Goal: Information Seeking & Learning: Learn about a topic

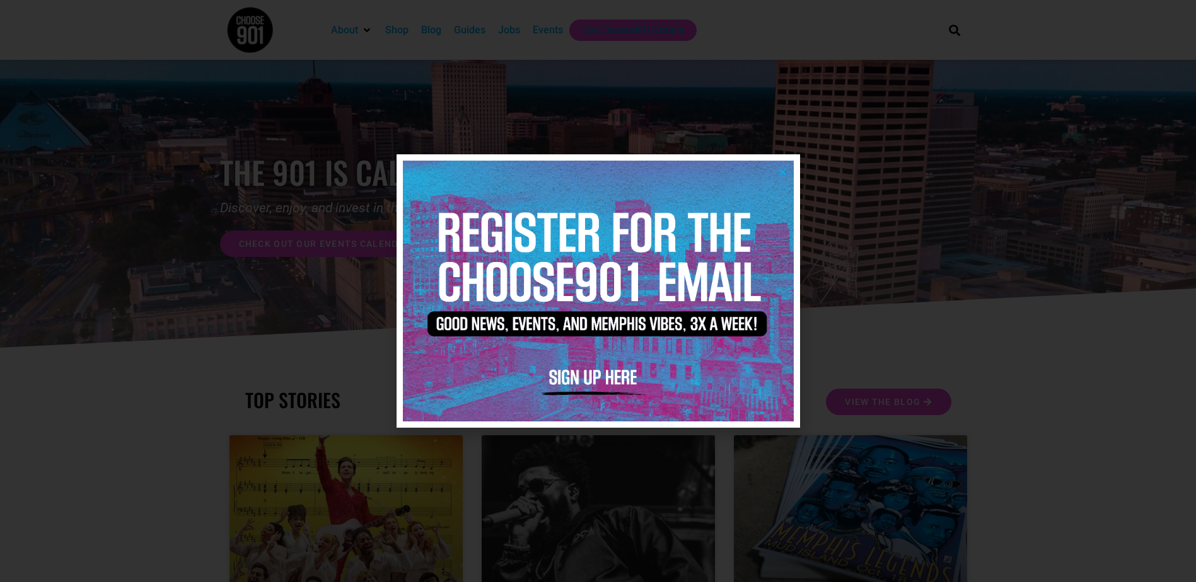
click at [778, 171] on icon "Close" at bounding box center [782, 171] width 9 height 9
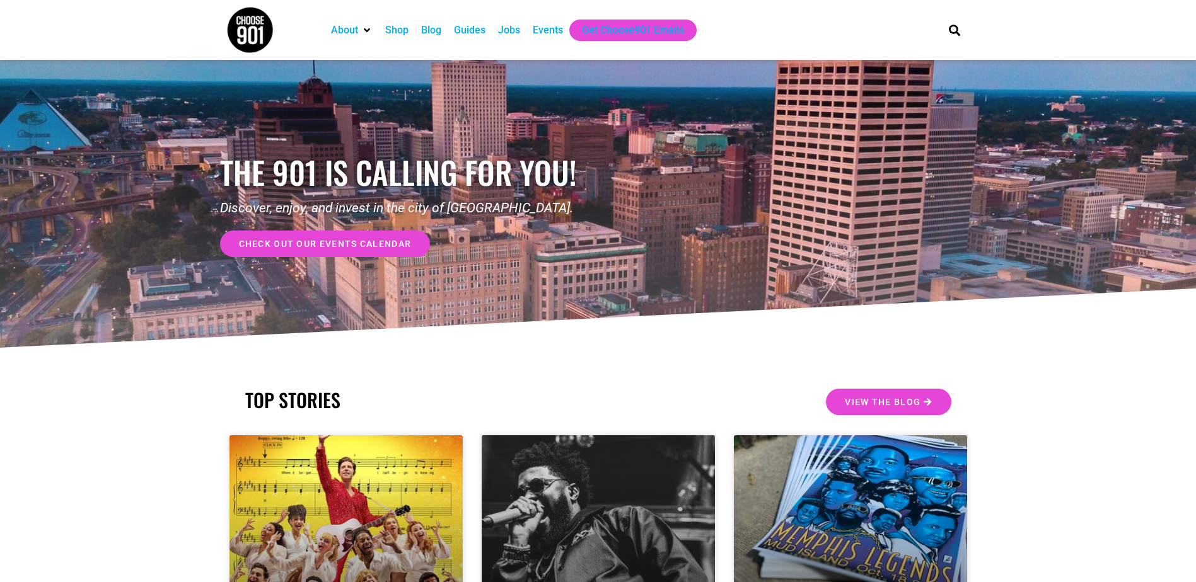
click at [368, 233] on link "check out our events calendar" at bounding box center [325, 244] width 211 height 26
click at [403, 30] on div "Shop" at bounding box center [396, 30] width 23 height 15
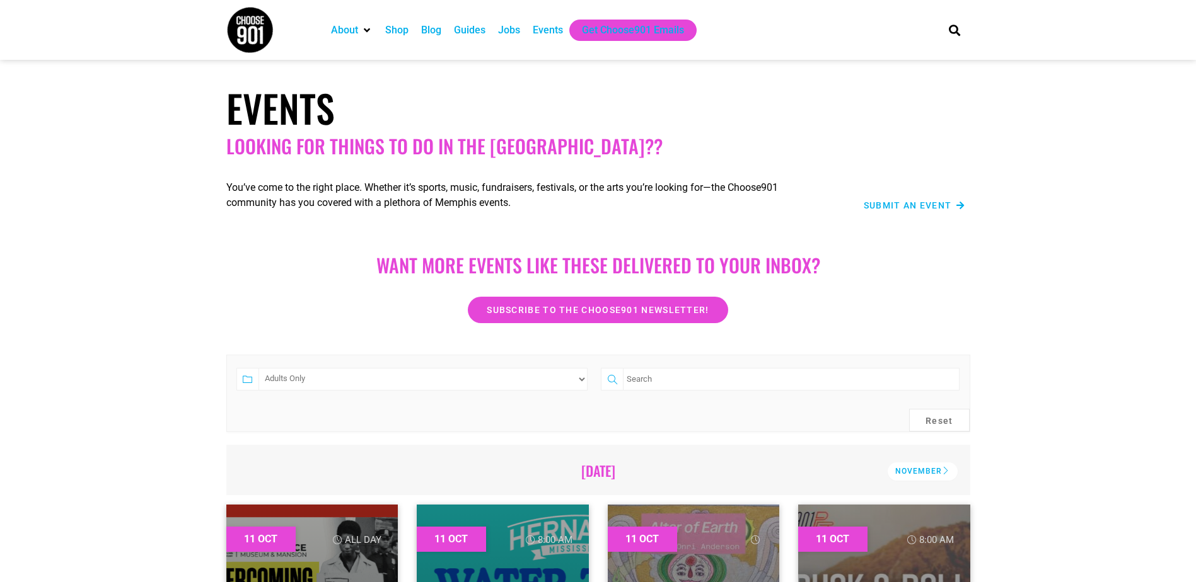
click at [258, 368] on select "Category Adults Only Career Comedy Education Family Family Friendly Festival Fi…" at bounding box center [423, 379] width 330 height 23
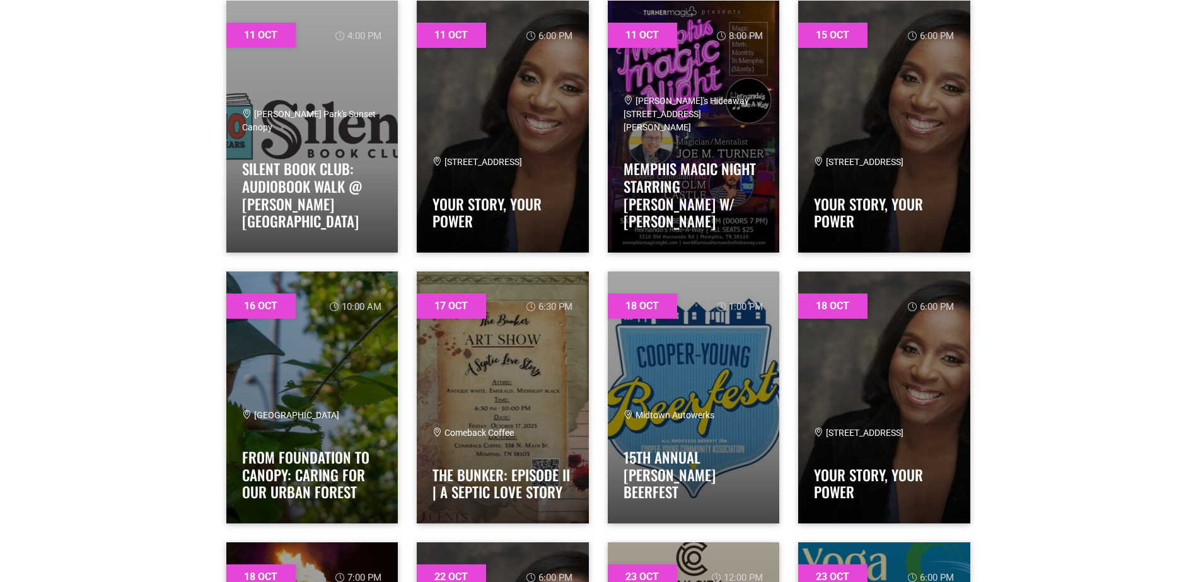
scroll to position [315, 0]
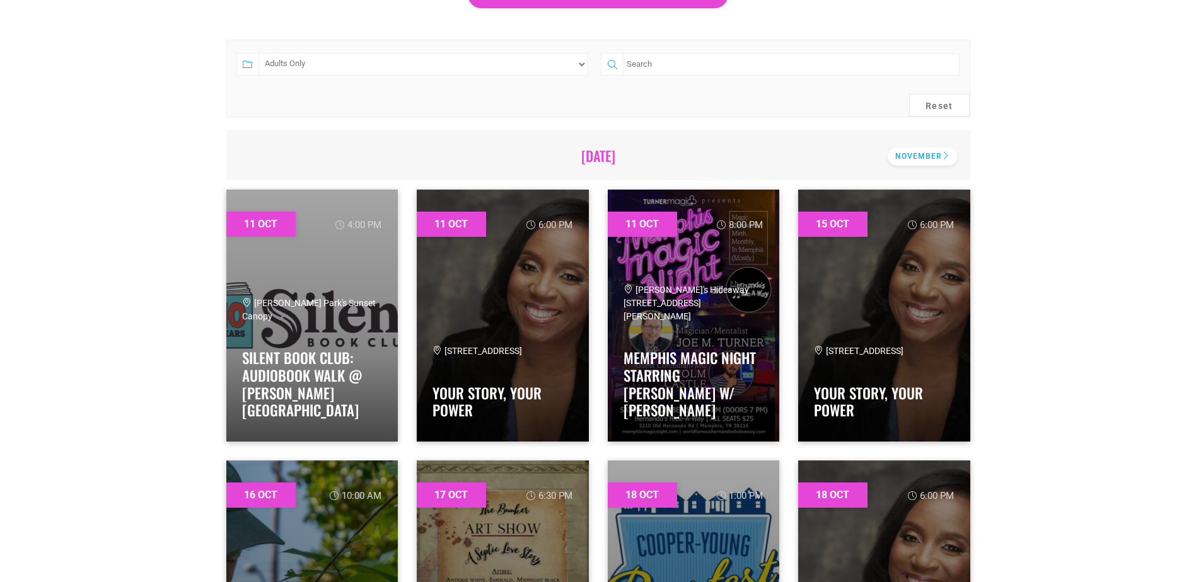
click at [911, 158] on div "November" at bounding box center [922, 156] width 70 height 18
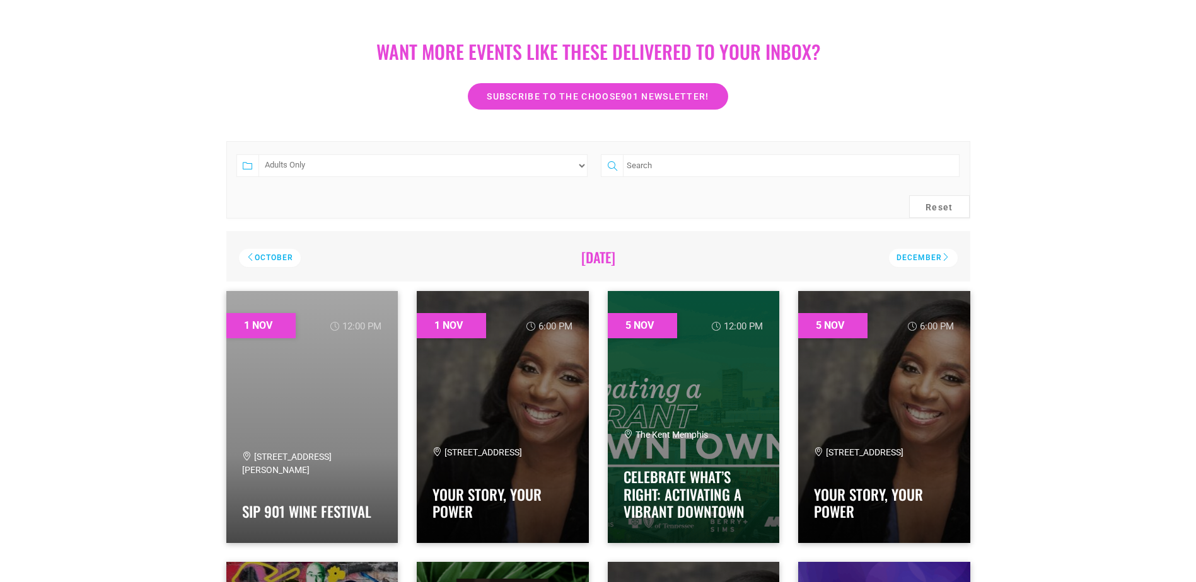
scroll to position [63, 0]
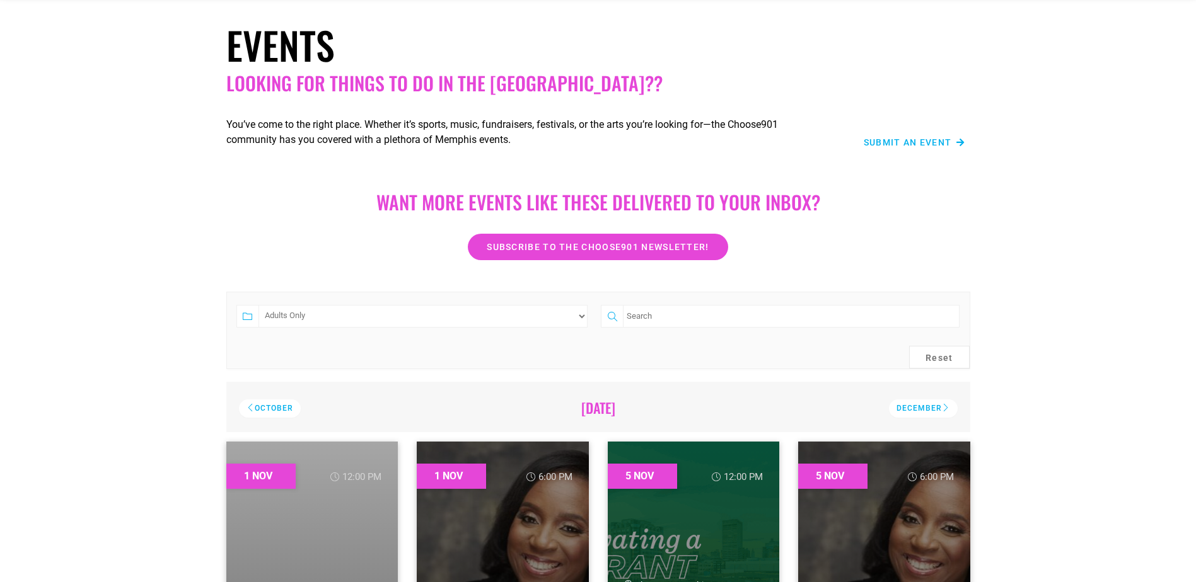
click at [531, 321] on select "Category Adults Only Career Comedy Education Family Family Friendly Festival Fi…" at bounding box center [423, 316] width 330 height 23
click at [258, 305] on select "Category Adults Only Career Comedy Education Family Family Friendly Festival Fi…" at bounding box center [423, 316] width 330 height 23
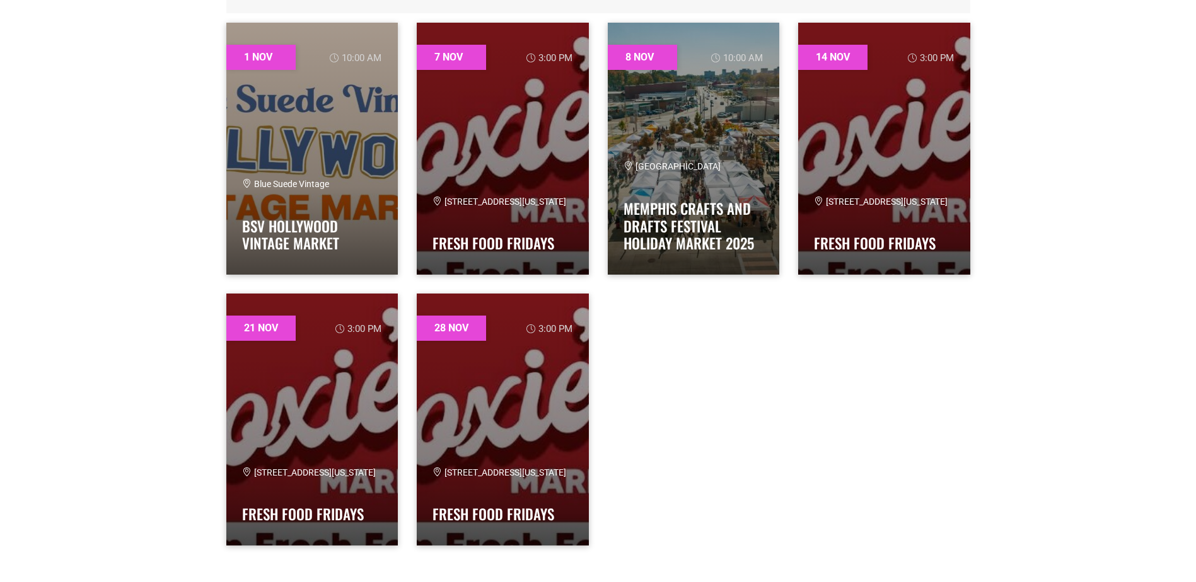
scroll to position [504, 0]
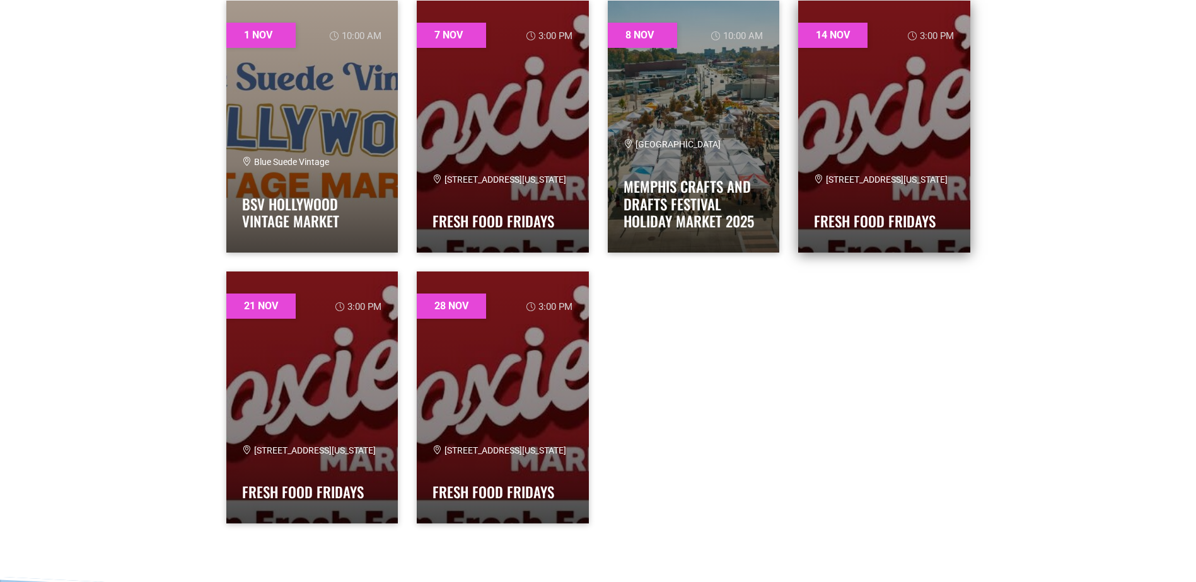
click at [845, 102] on link at bounding box center [884, 127] width 172 height 252
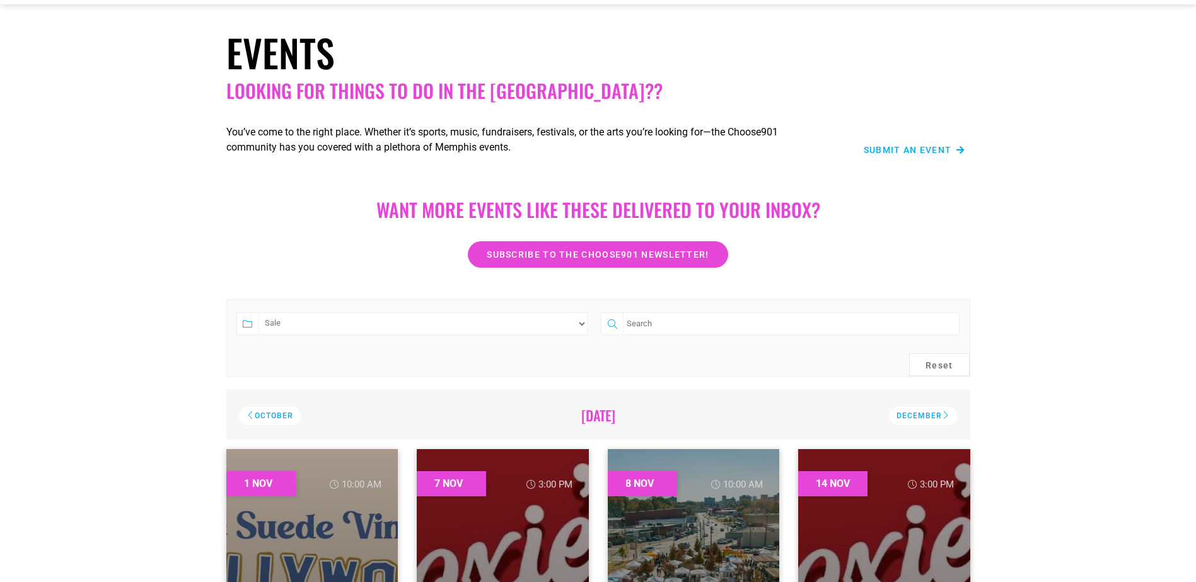
scroll to position [0, 0]
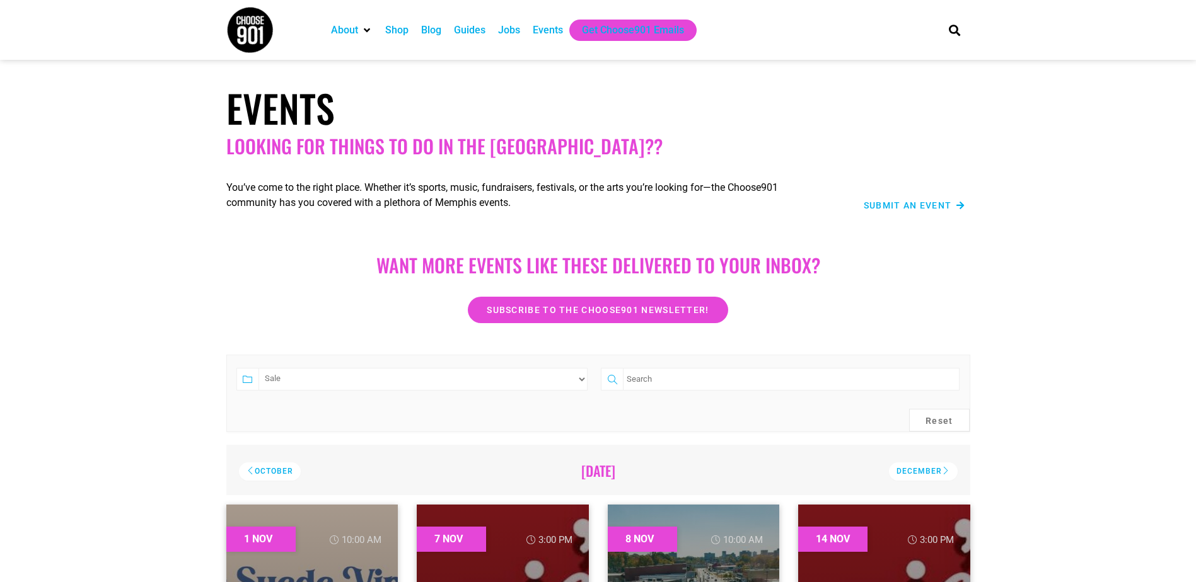
click at [406, 378] on select "Category Adults Only Career Comedy Education Family Family Friendly Festival Fi…" at bounding box center [423, 379] width 330 height 23
click at [258, 368] on select "Category Adults Only Career Comedy Education Family Family Friendly Festival Fi…" at bounding box center [423, 379] width 330 height 23
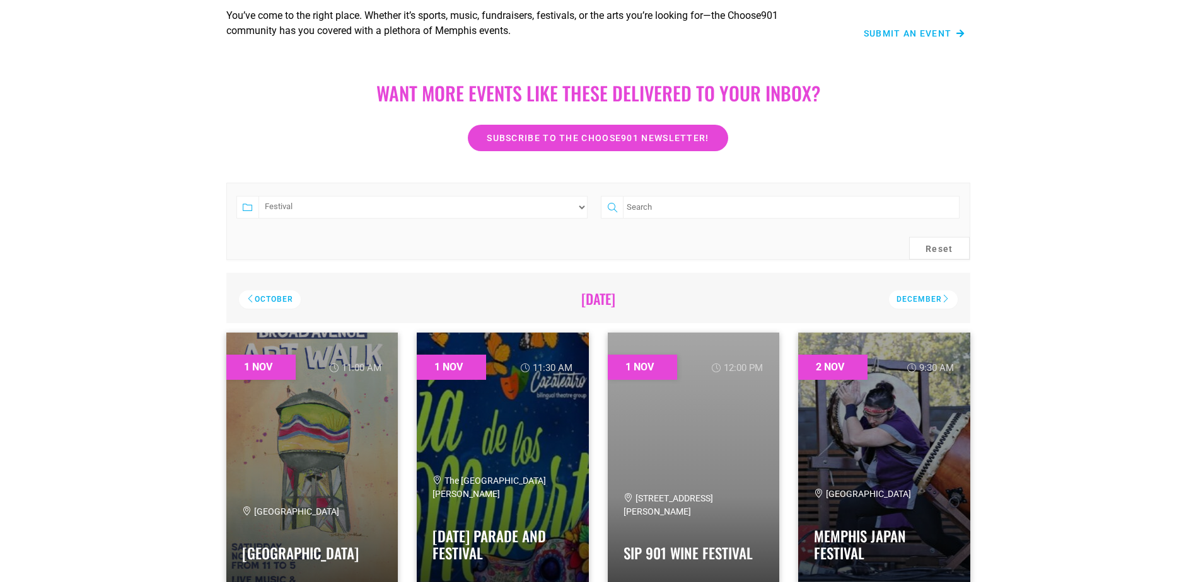
scroll to position [63, 0]
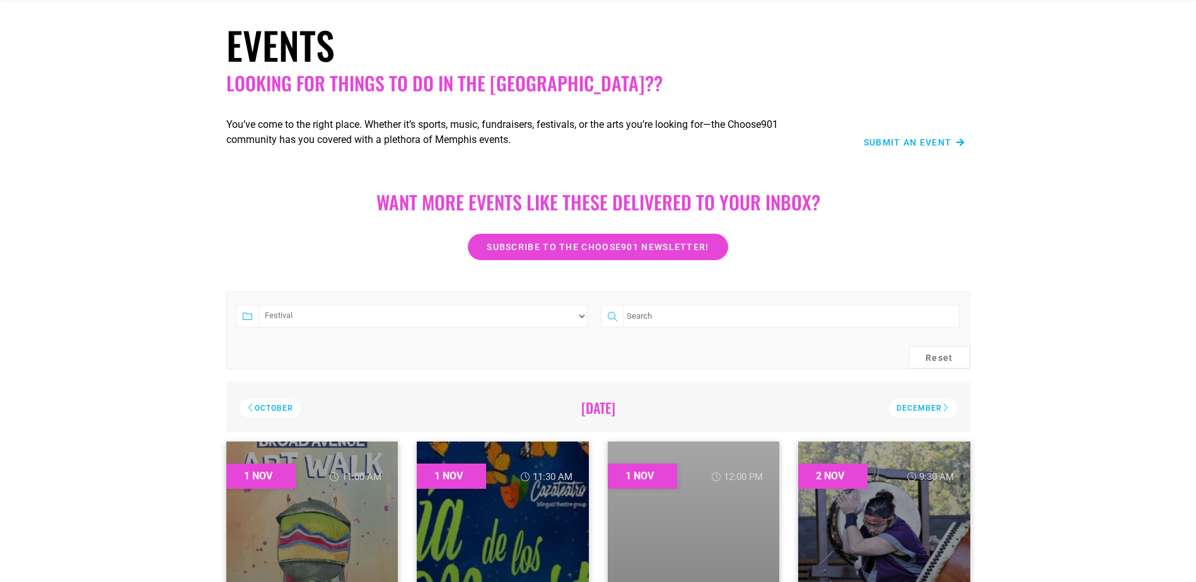
click at [367, 311] on select "Category Adults Only Career Comedy Education Family Family Friendly Festival Fi…" at bounding box center [423, 316] width 330 height 23
click at [258, 305] on select "Category Adults Only Career Comedy Education Family Family Friendly Festival Fi…" at bounding box center [423, 316] width 330 height 23
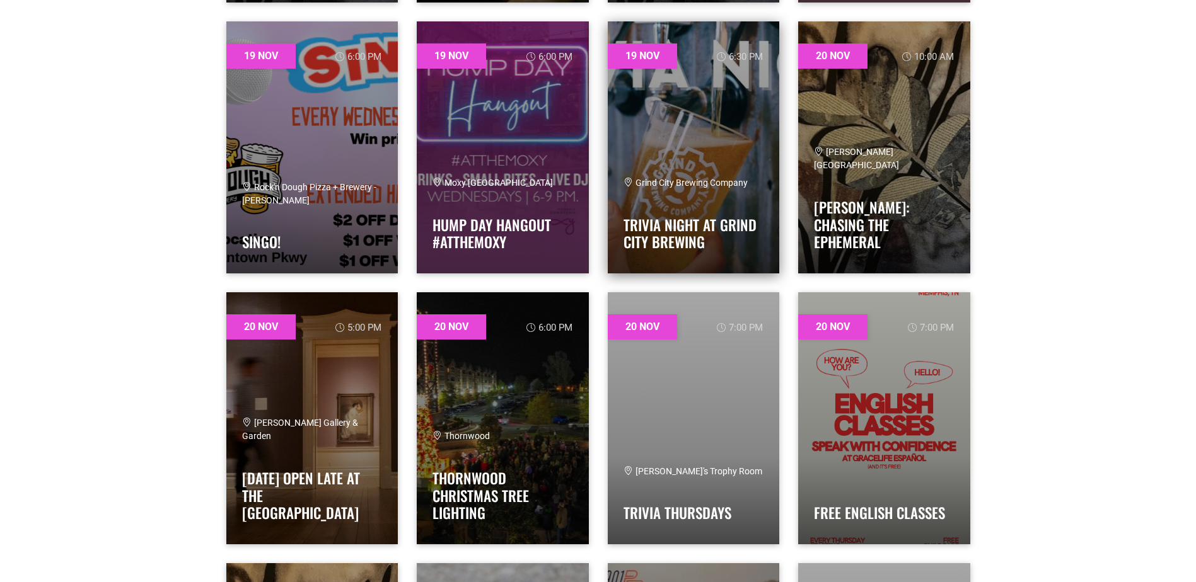
scroll to position [4727, 0]
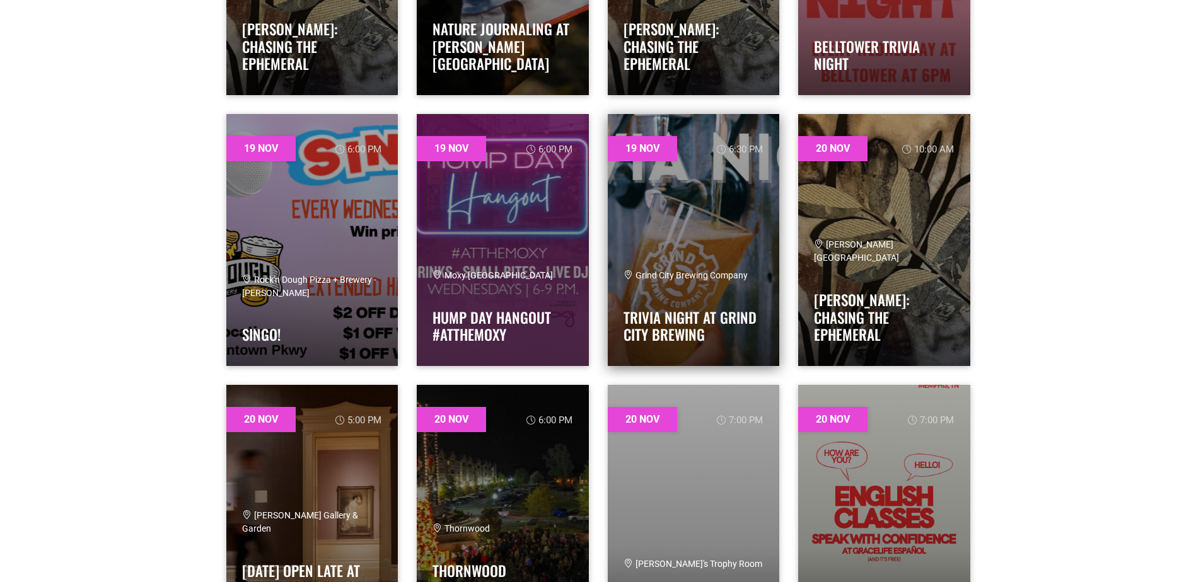
click at [696, 251] on link at bounding box center [694, 240] width 172 height 252
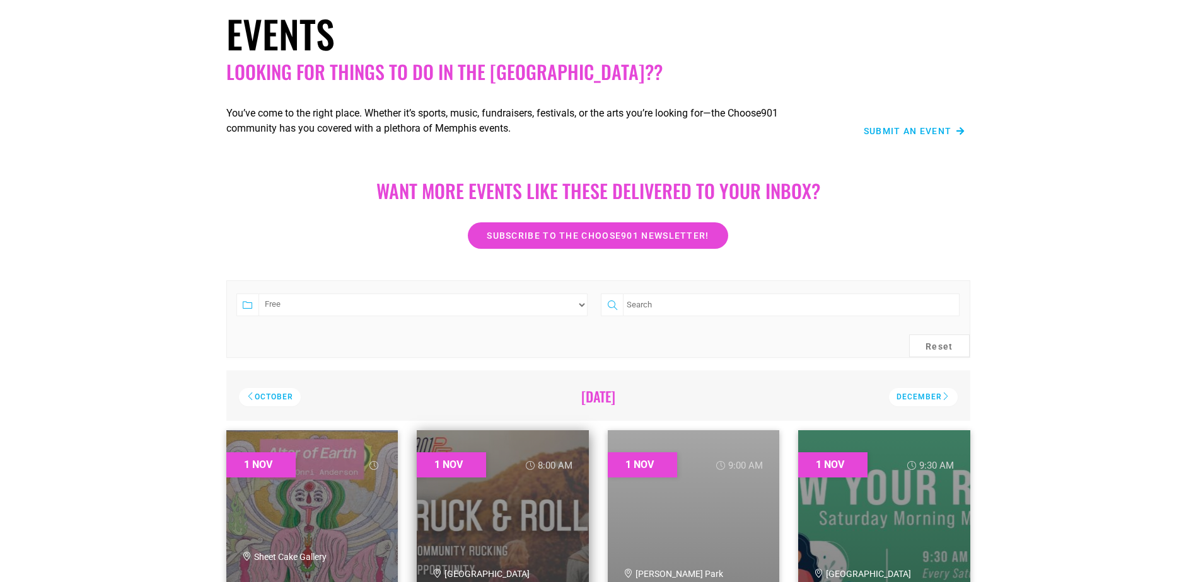
scroll to position [189, 0]
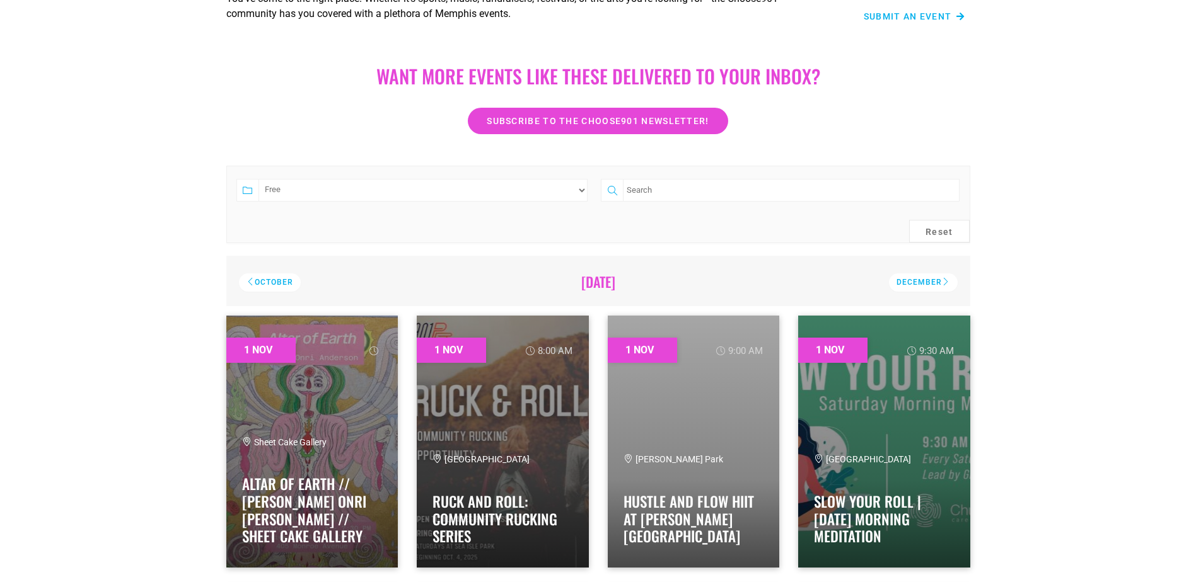
click at [551, 193] on select "Category Adults Only Career Comedy Education Family Family Friendly Festival Fi…" at bounding box center [423, 190] width 330 height 23
click at [258, 179] on select "Category Adults Only Career Comedy Education Family Family Friendly Festival Fi…" at bounding box center [423, 190] width 330 height 23
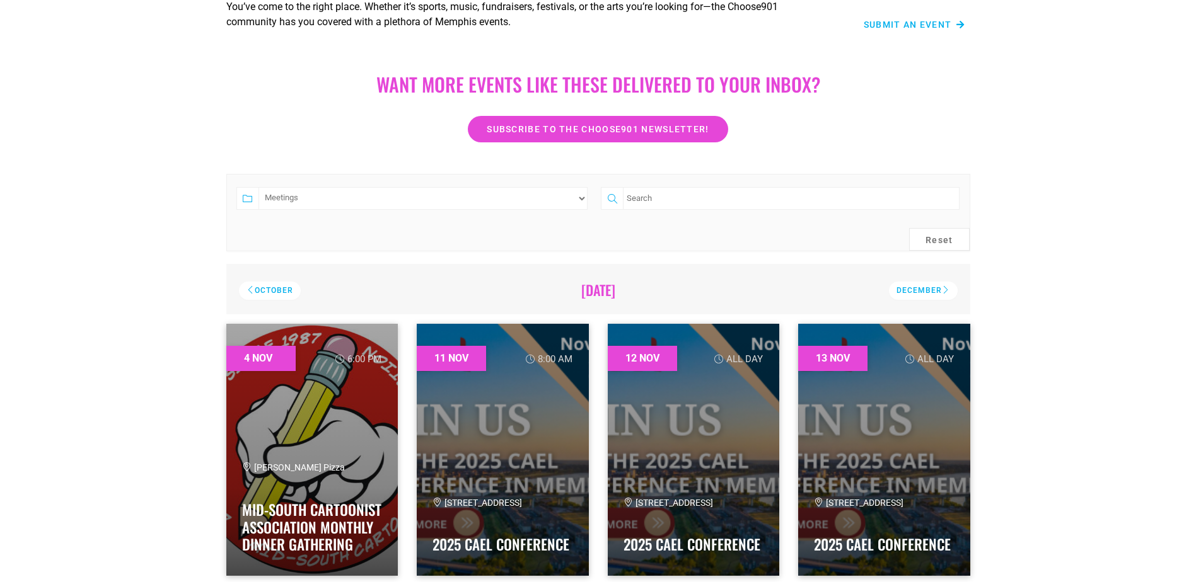
scroll to position [126, 0]
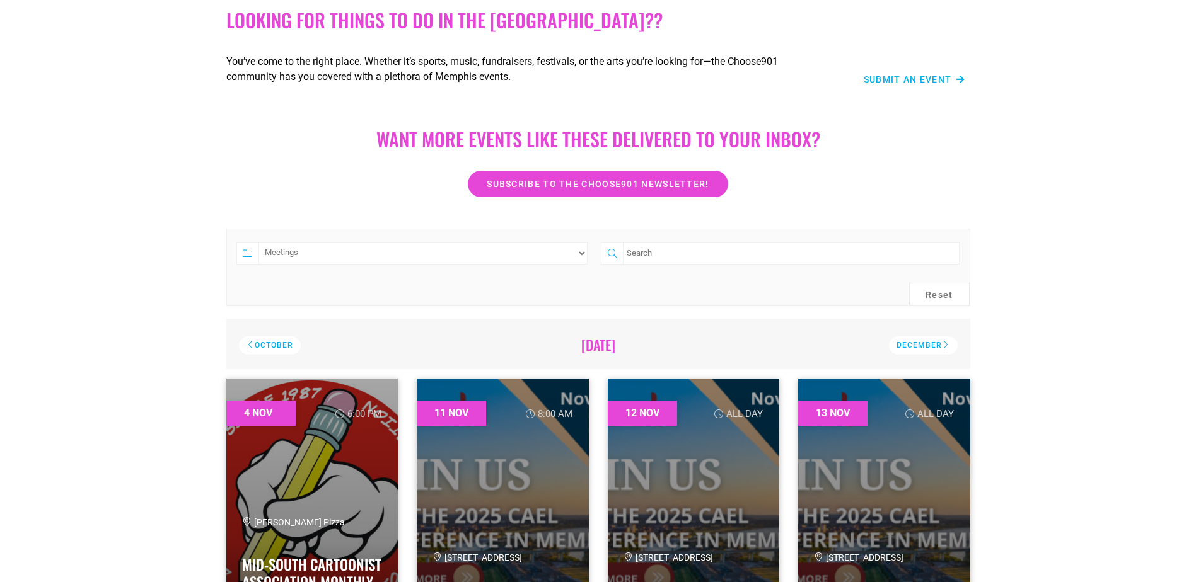
click at [442, 251] on select "Category Adults Only Career Comedy Education Family Family Friendly Festival Fi…" at bounding box center [423, 253] width 330 height 23
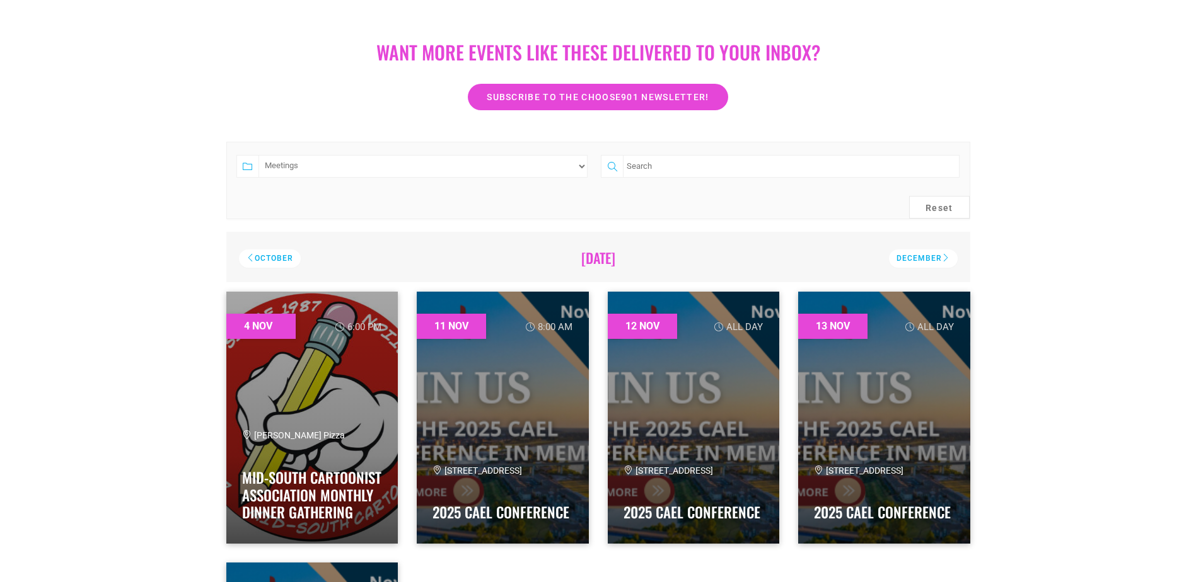
scroll to position [252, 0]
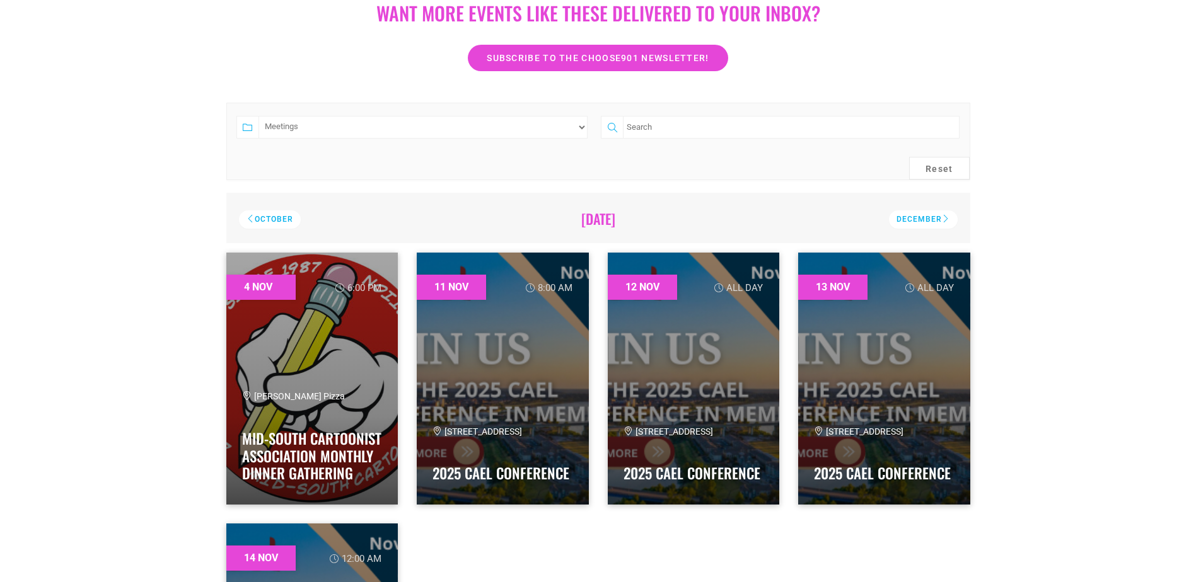
click at [418, 129] on select "Category Adults Only Career Comedy Education Family Family Friendly Festival Fi…" at bounding box center [423, 127] width 330 height 23
select select "2998"
click at [258, 116] on select "Category Adults Only Career Comedy Education Family Family Friendly Festival Fi…" at bounding box center [423, 127] width 330 height 23
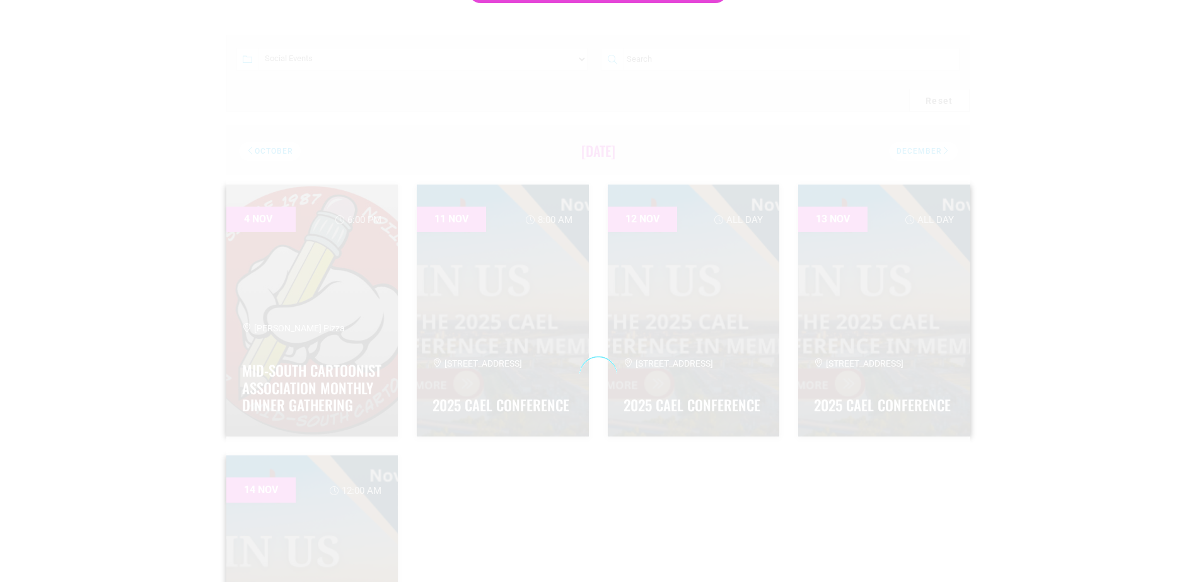
scroll to position [441, 0]
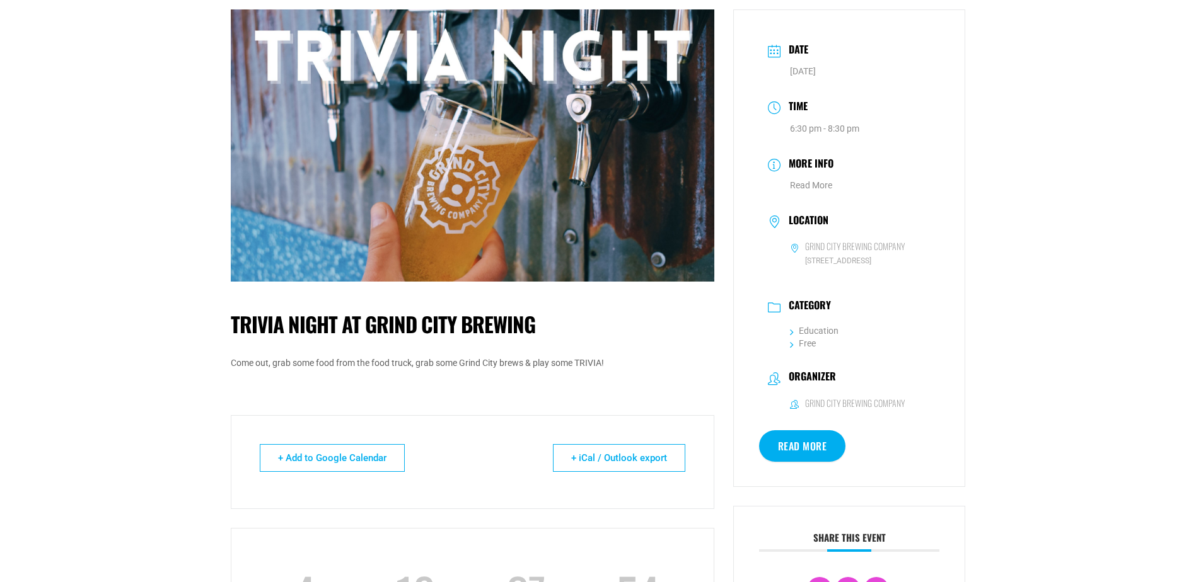
scroll to position [189, 0]
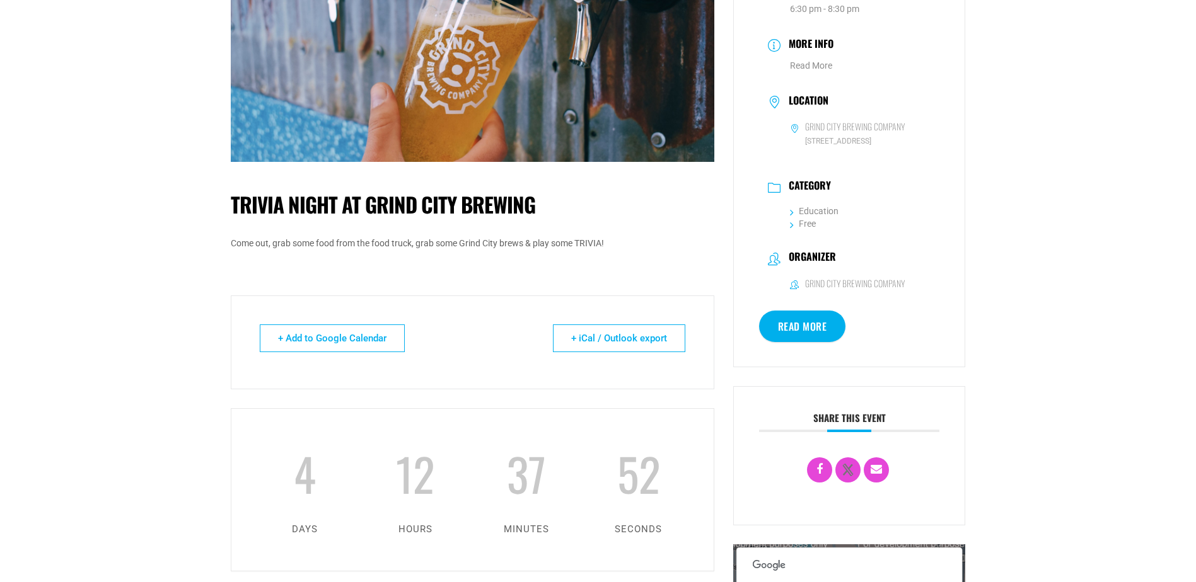
click at [796, 332] on link "Read More" at bounding box center [802, 327] width 87 height 32
